Goal: Information Seeking & Learning: Check status

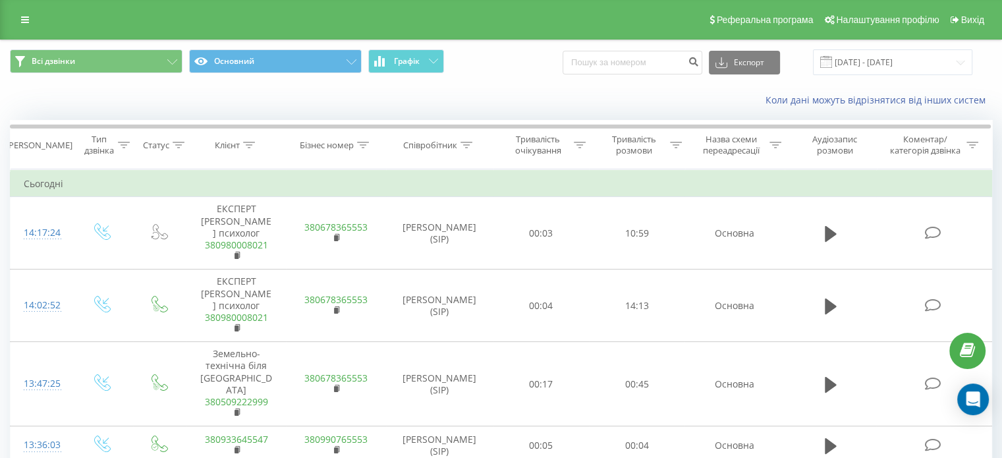
click at [278, 104] on div "Коли дані можуть відрізнятися вiд інших систем" at bounding box center [501, 100] width 1001 height 32
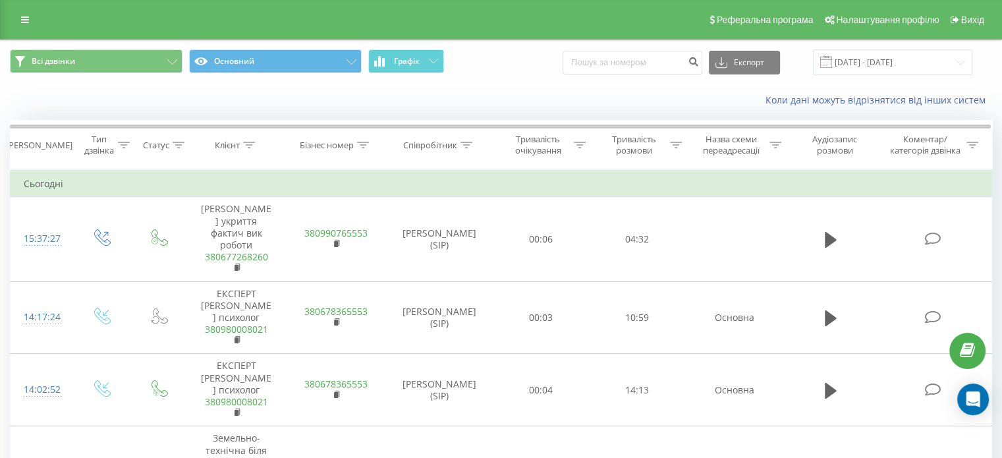
click at [536, 65] on div "Всі дзвінки Основний Графік Експорт .csv .xls .xlsx [DATE] - [DATE]" at bounding box center [501, 62] width 982 height 26
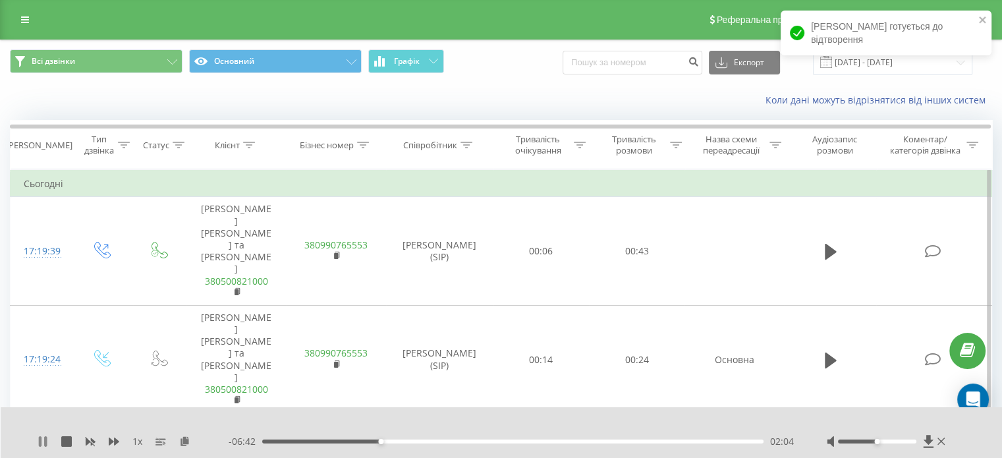
click at [42, 441] on icon at bounding box center [43, 441] width 11 height 11
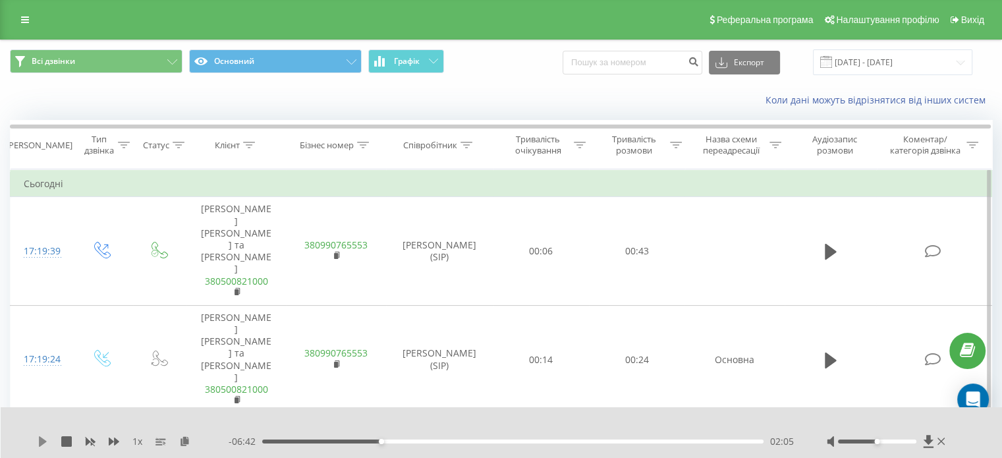
click at [44, 443] on icon at bounding box center [43, 441] width 8 height 11
click at [44, 443] on icon at bounding box center [45, 441] width 3 height 11
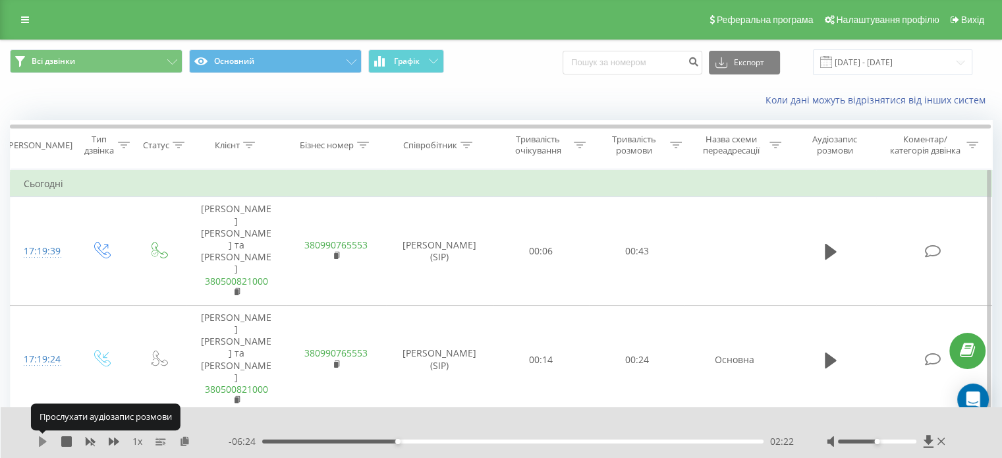
click at [45, 442] on icon at bounding box center [43, 441] width 8 height 11
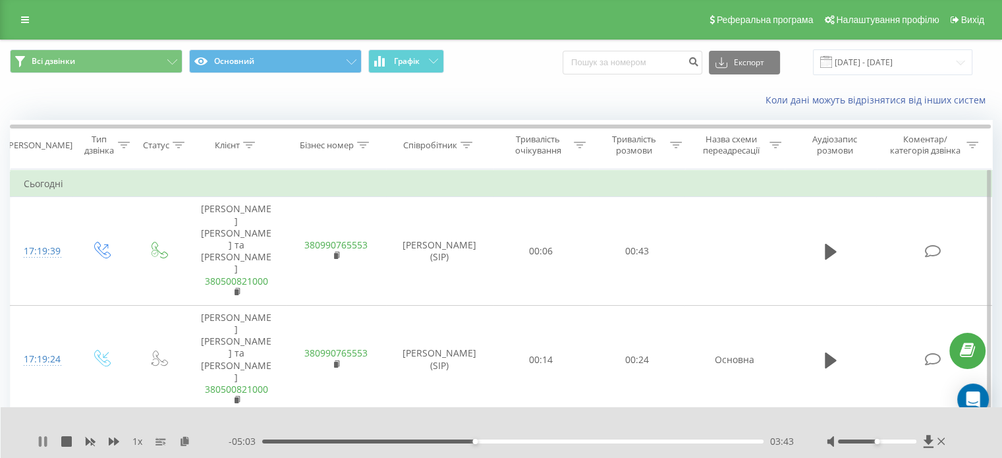
click at [38, 442] on icon at bounding box center [43, 441] width 11 height 11
click at [40, 444] on icon at bounding box center [43, 441] width 8 height 11
click at [594, 440] on div "05:49" at bounding box center [512, 441] width 501 height 4
click at [45, 440] on icon at bounding box center [45, 441] width 3 height 11
click at [44, 439] on icon at bounding box center [43, 441] width 11 height 11
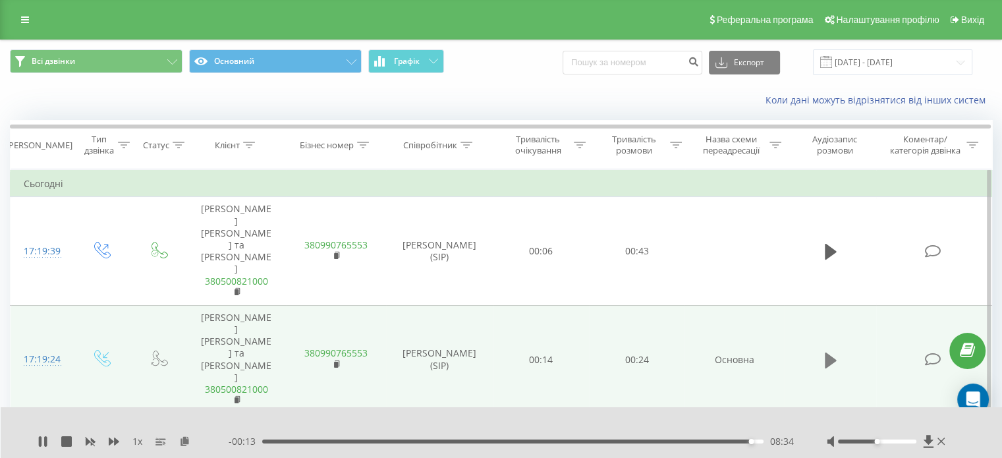
click at [831, 352] on icon at bounding box center [831, 360] width 12 height 16
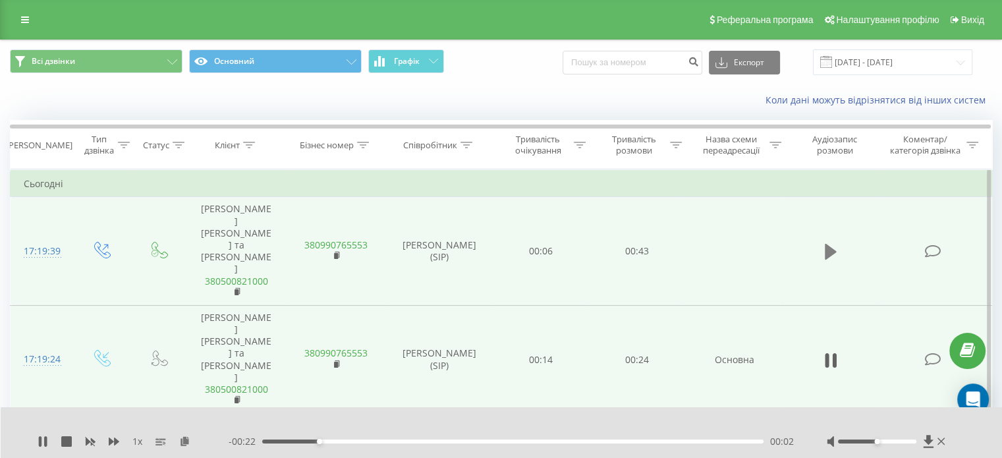
click at [828, 244] on icon at bounding box center [831, 252] width 12 height 16
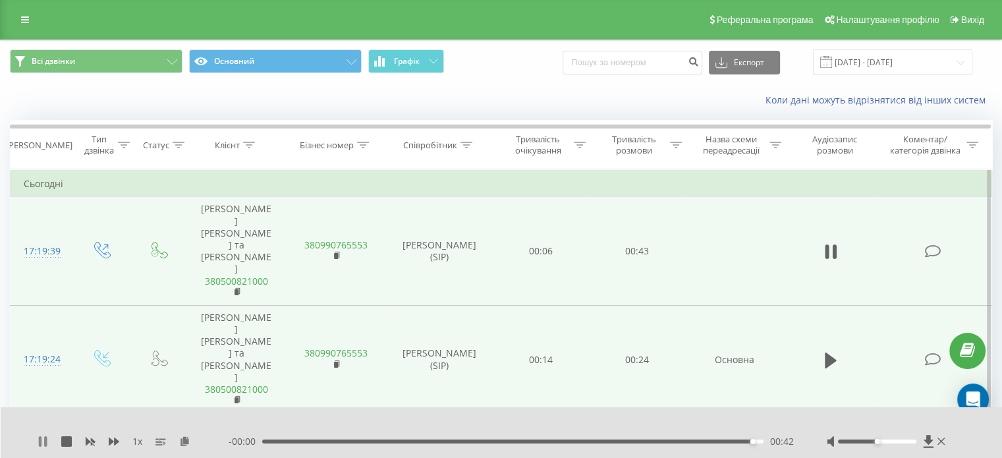
click at [42, 445] on icon at bounding box center [43, 441] width 11 height 11
